Goal: Find specific page/section: Find specific page/section

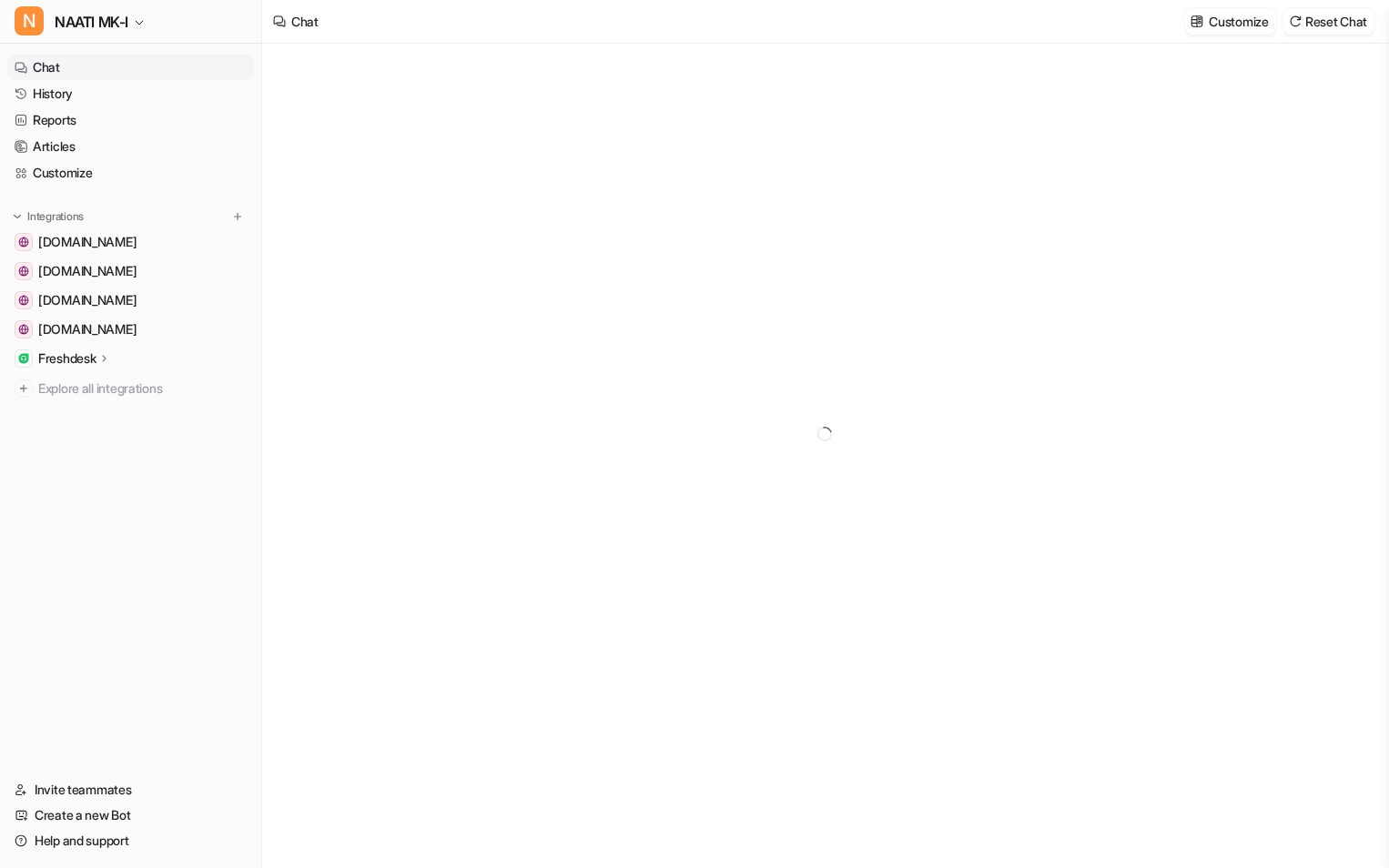
type textarea "**********"
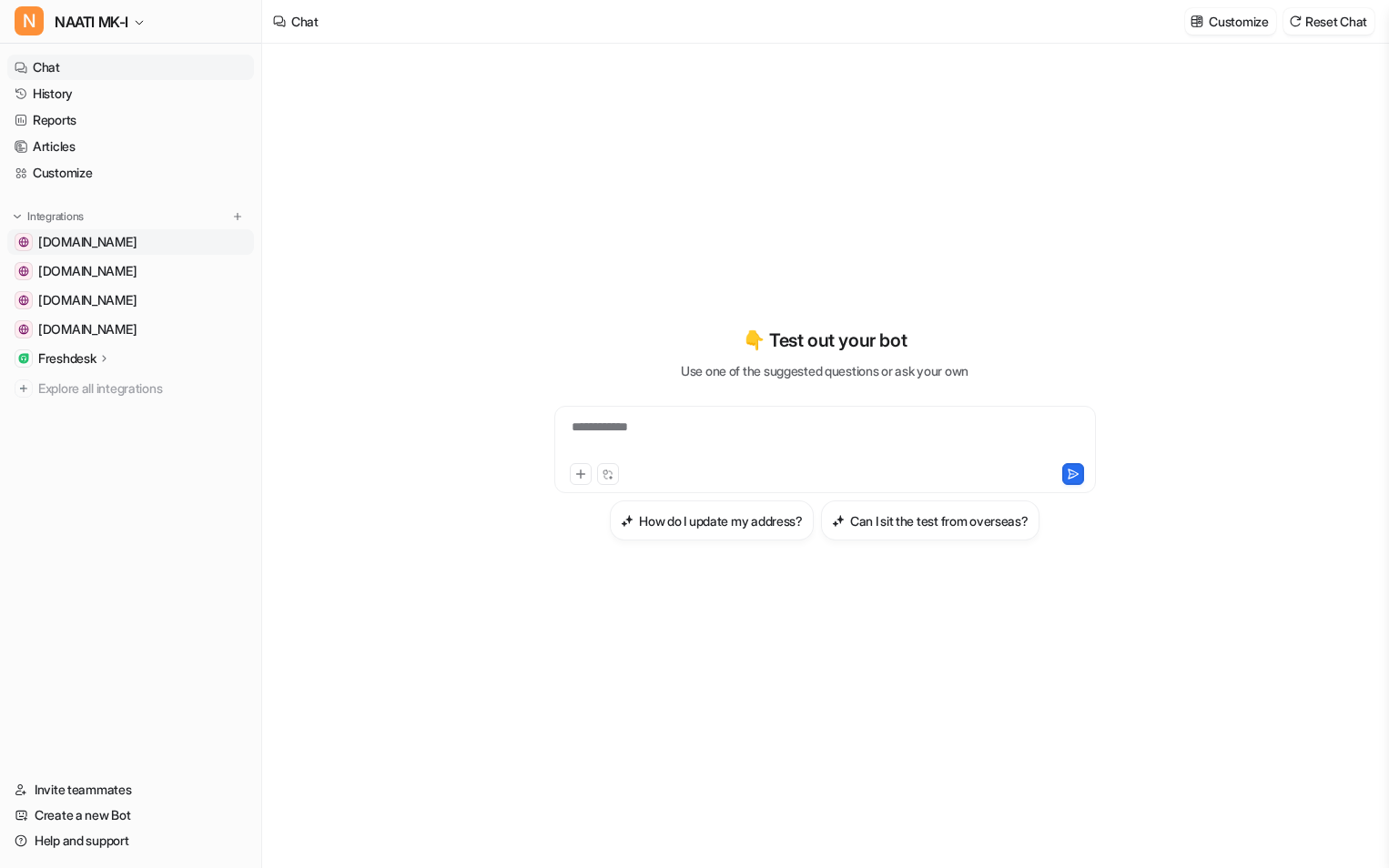
click at [133, 248] on span "[DOMAIN_NAME]" at bounding box center [87, 242] width 99 height 18
click at [119, 288] on link "[DOMAIN_NAME]" at bounding box center [131, 300] width 247 height 26
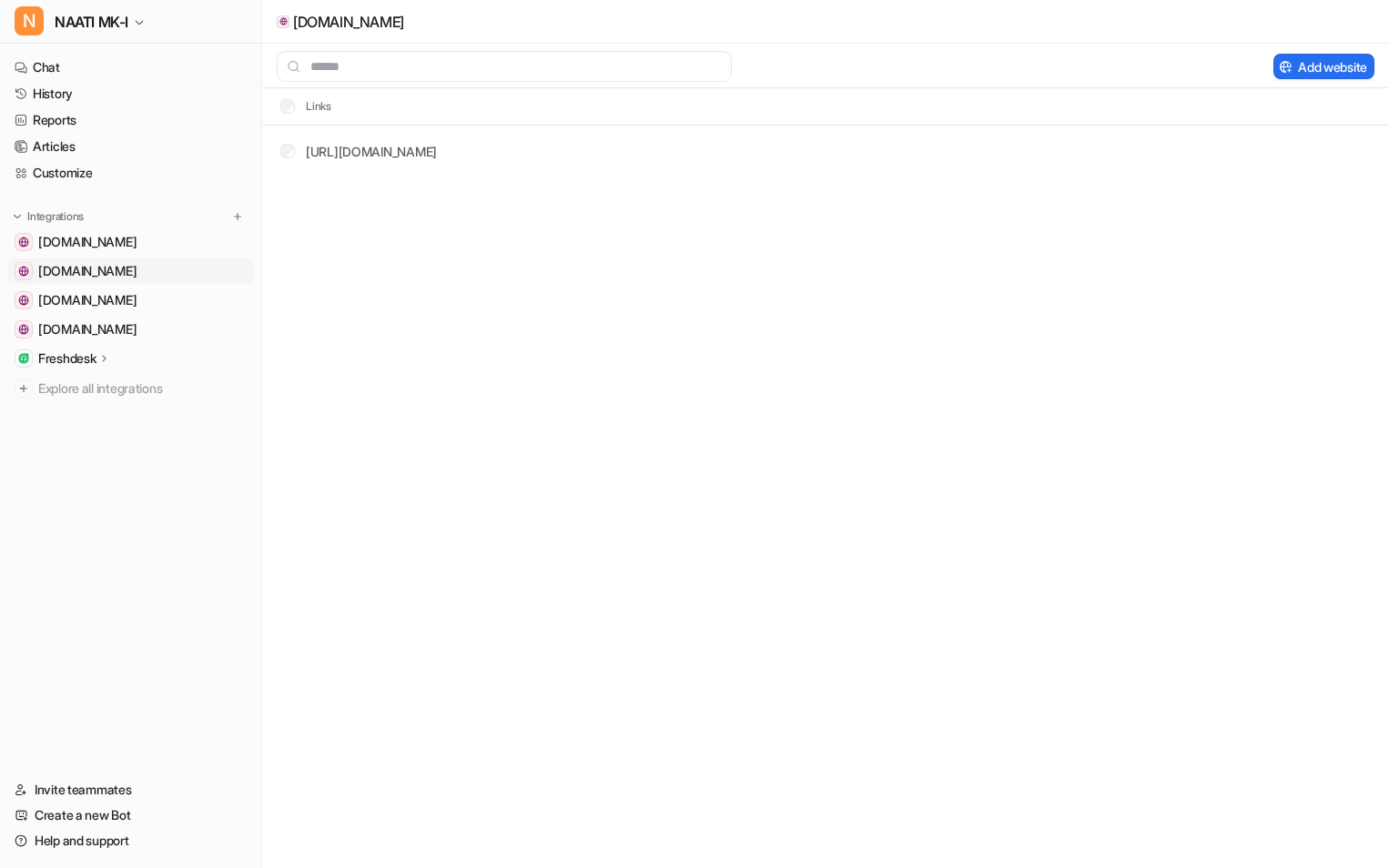
click at [120, 275] on span "[DOMAIN_NAME]" at bounding box center [87, 271] width 99 height 18
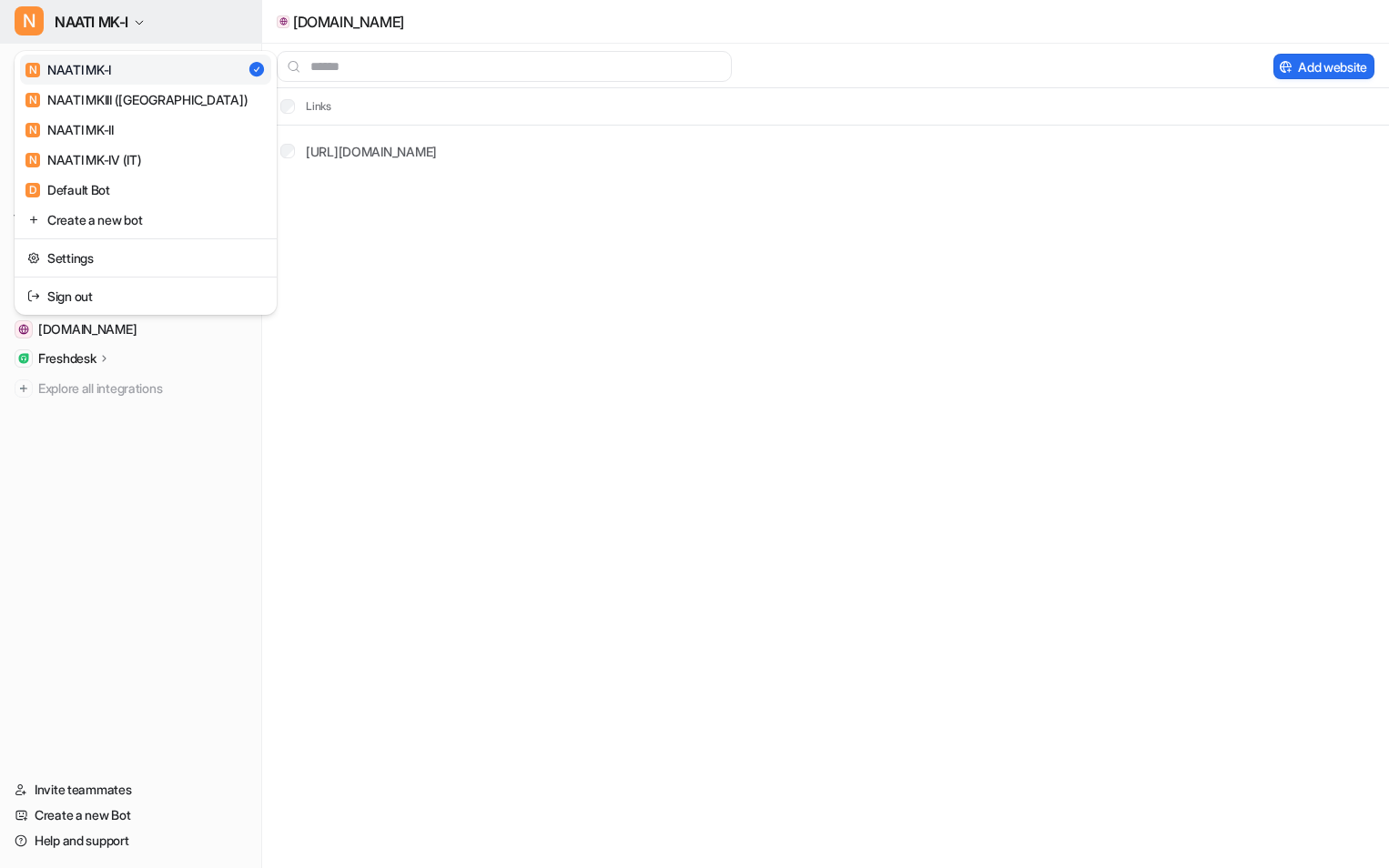
click at [149, 25] on button "N NAATI MK-I" at bounding box center [130, 21] width 261 height 43
click at [594, 353] on div "N NAATI MK-I N NAATI MK-I N NAATI MKIII ([GEOGRAPHIC_DATA]) N NAATI MK-II N NAA…" at bounding box center [694, 434] width 1389 height 868
